Goal: Navigation & Orientation: Go to known website

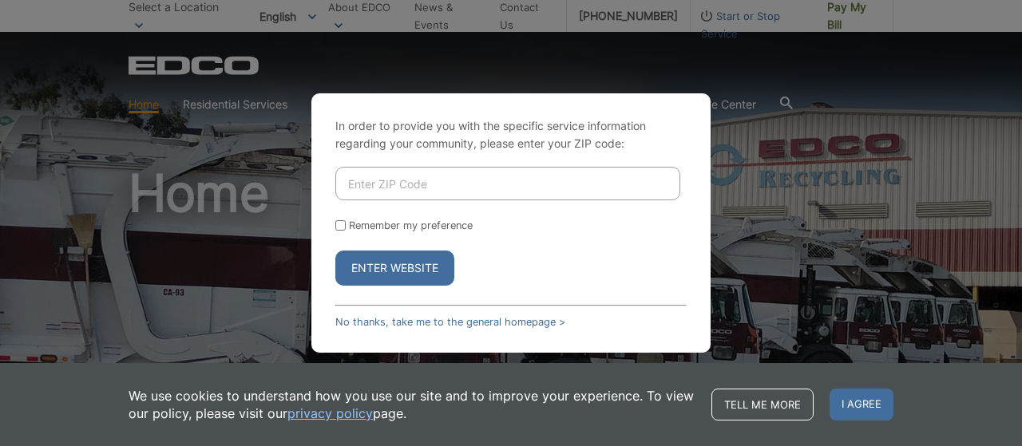
click at [273, 236] on div "In order to provide you with the specific service information regarding your co…" at bounding box center [511, 223] width 1022 height 446
click at [767, 342] on div "In order to provide you with the specific service information regarding your co…" at bounding box center [511, 223] width 1022 height 446
drag, startPoint x: 767, startPoint y: 342, endPoint x: 371, endPoint y: 186, distance: 425.7
click at [371, 186] on input "Enter ZIP Code" at bounding box center [507, 184] width 345 height 34
drag, startPoint x: 371, startPoint y: 186, endPoint x: 358, endPoint y: 180, distance: 14.3
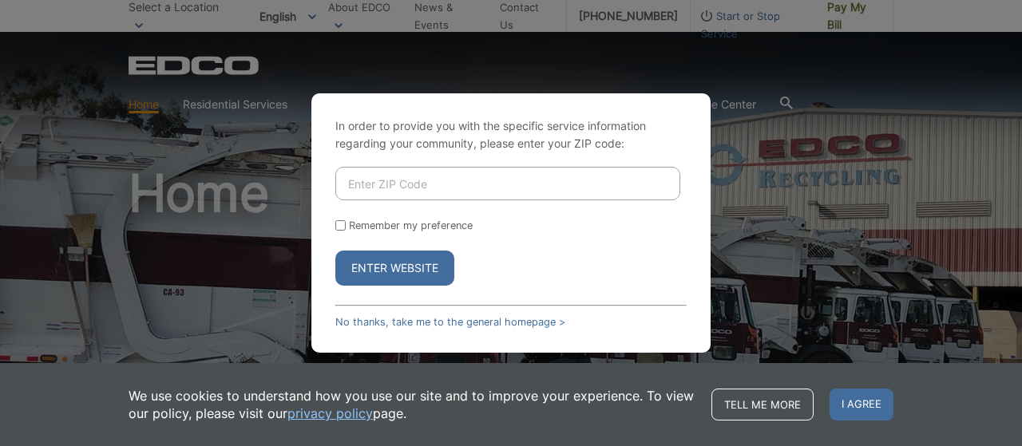
click at [358, 180] on input "Enter ZIP Code" at bounding box center [507, 184] width 345 height 34
type input "92064"
click at [413, 271] on button "Enter Website" at bounding box center [394, 268] width 119 height 35
